Goal: Transaction & Acquisition: Purchase product/service

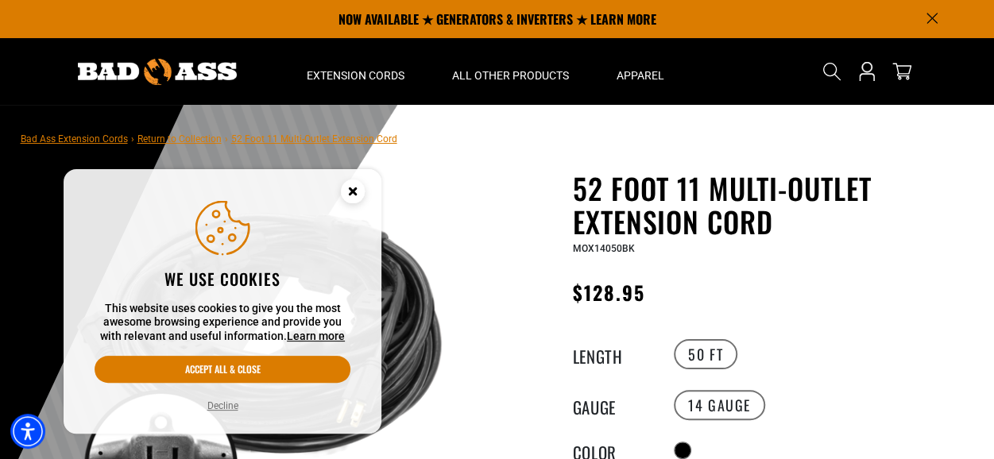
click at [226, 405] on button "Decline" at bounding box center [223, 406] width 41 height 16
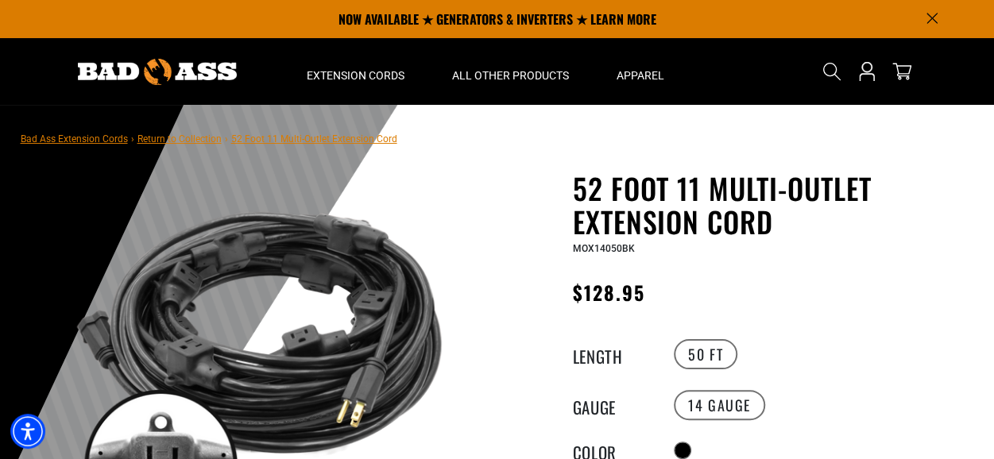
drag, startPoint x: 976, startPoint y: 0, endPoint x: 471, endPoint y: 184, distance: 537.8
drag, startPoint x: 209, startPoint y: 66, endPoint x: 462, endPoint y: 188, distance: 281.4
